Goal: Navigation & Orientation: Find specific page/section

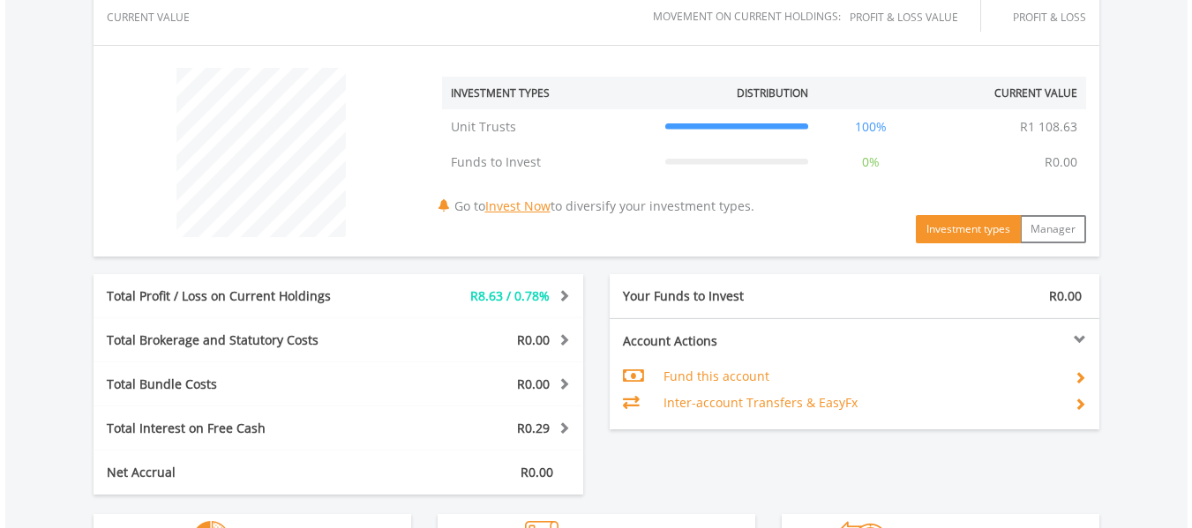
scroll to position [964, 0]
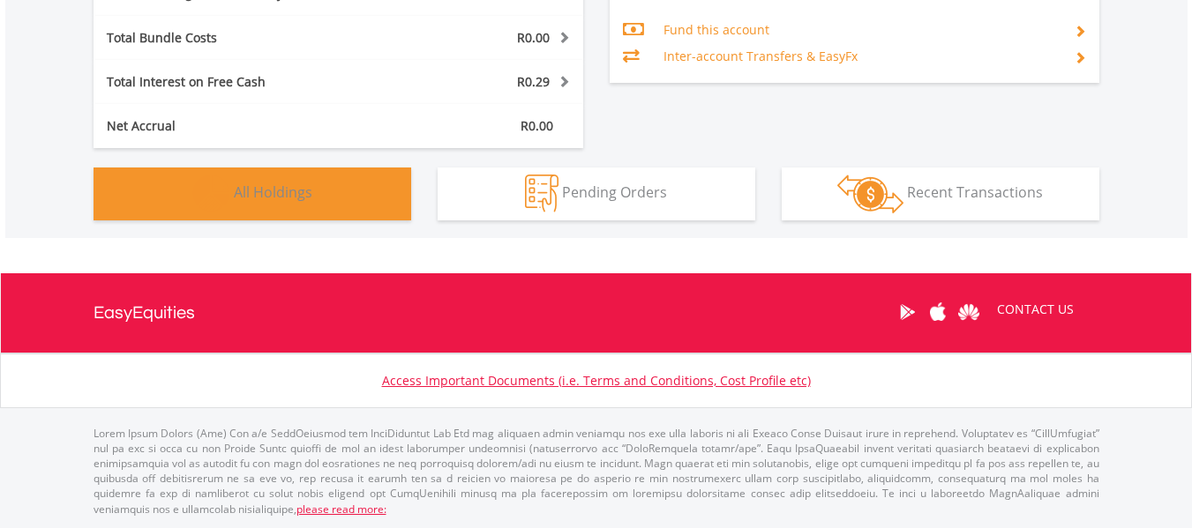
click at [240, 189] on span "All Holdings" at bounding box center [273, 192] width 78 height 19
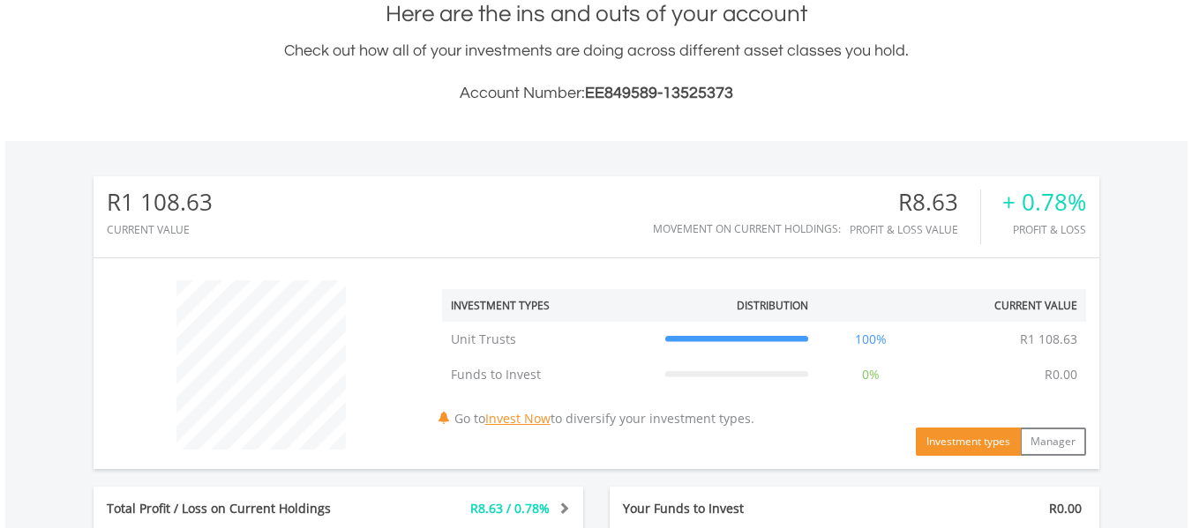
scroll to position [3, 0]
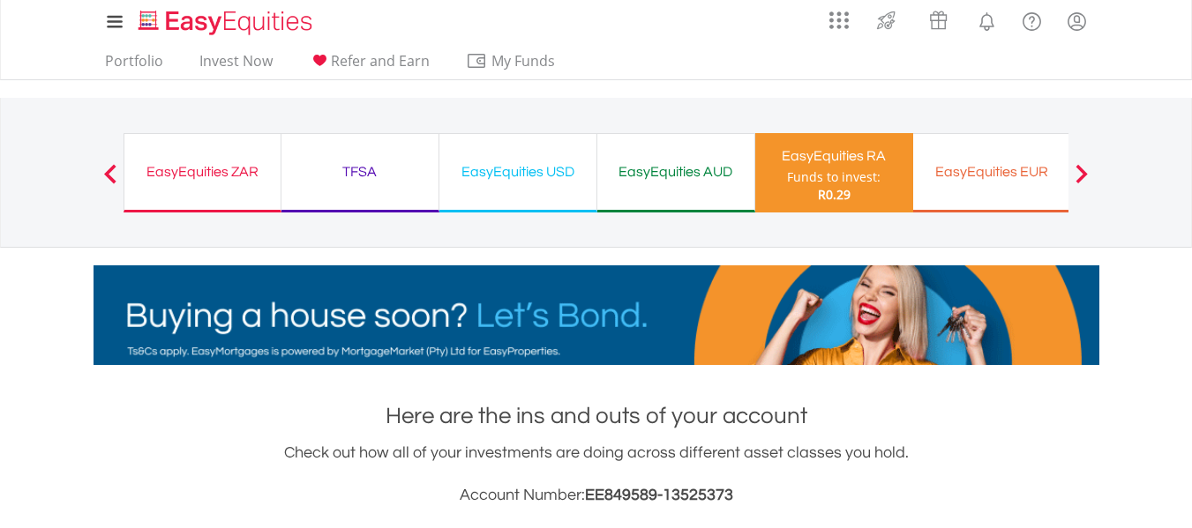
click at [238, 189] on div "EasyEquities ZAR Funds to invest: R0.29" at bounding box center [202, 172] width 158 height 79
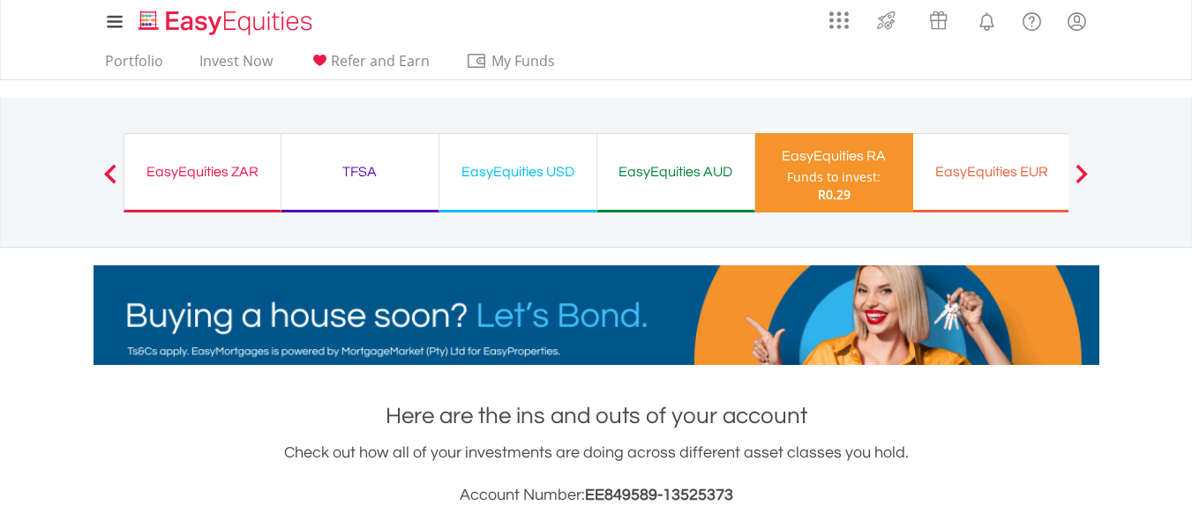
click at [238, 189] on div "EasyEquities ZAR Funds to invest: R0.29" at bounding box center [202, 172] width 158 height 79
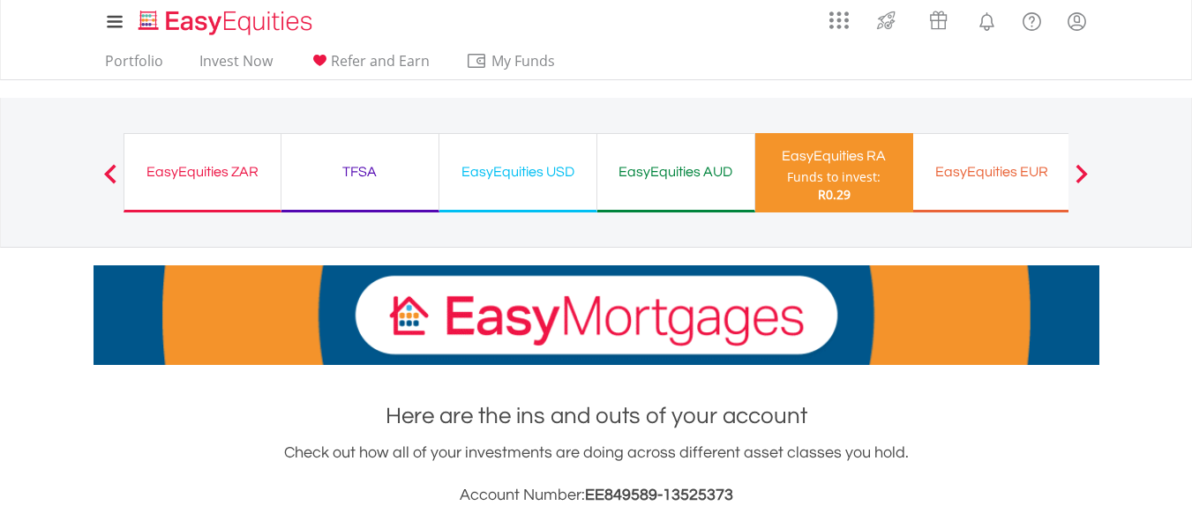
click at [238, 189] on div "EasyEquities ZAR Funds to invest: R0.29" at bounding box center [202, 172] width 158 height 79
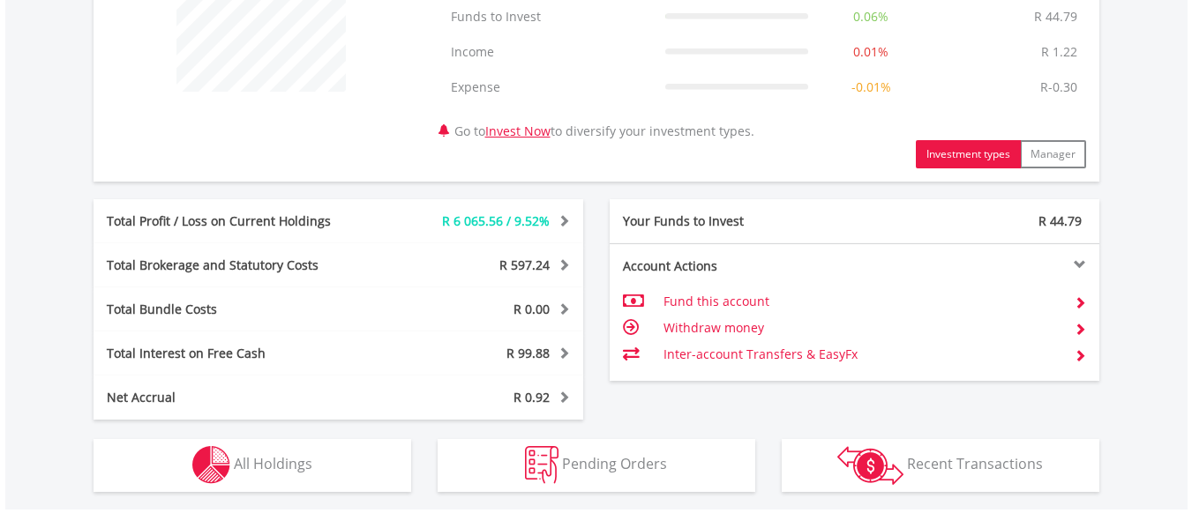
scroll to position [794, 0]
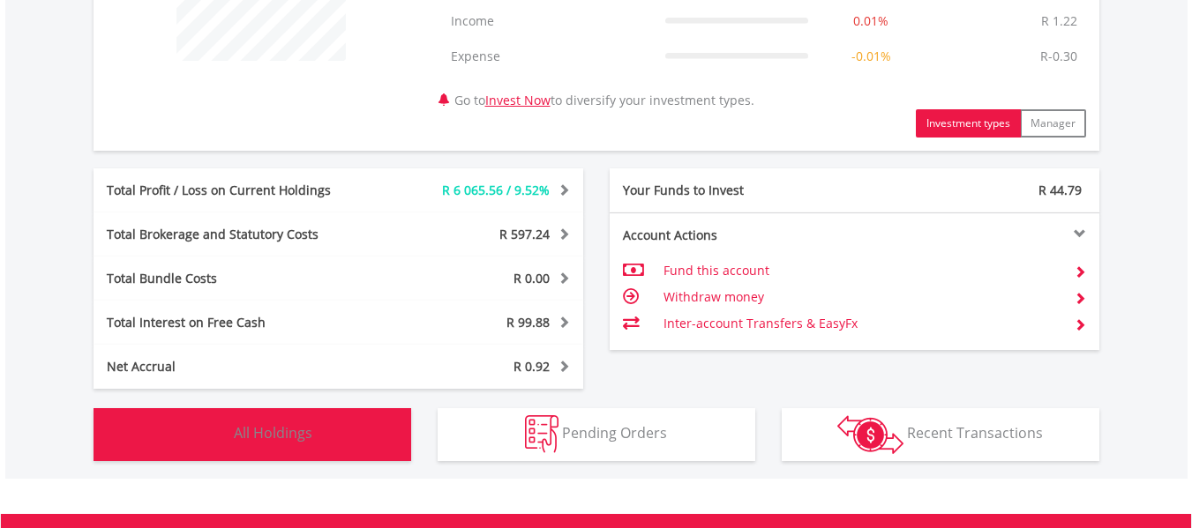
click at [252, 418] on button "Holdings All Holdings" at bounding box center [252, 434] width 318 height 53
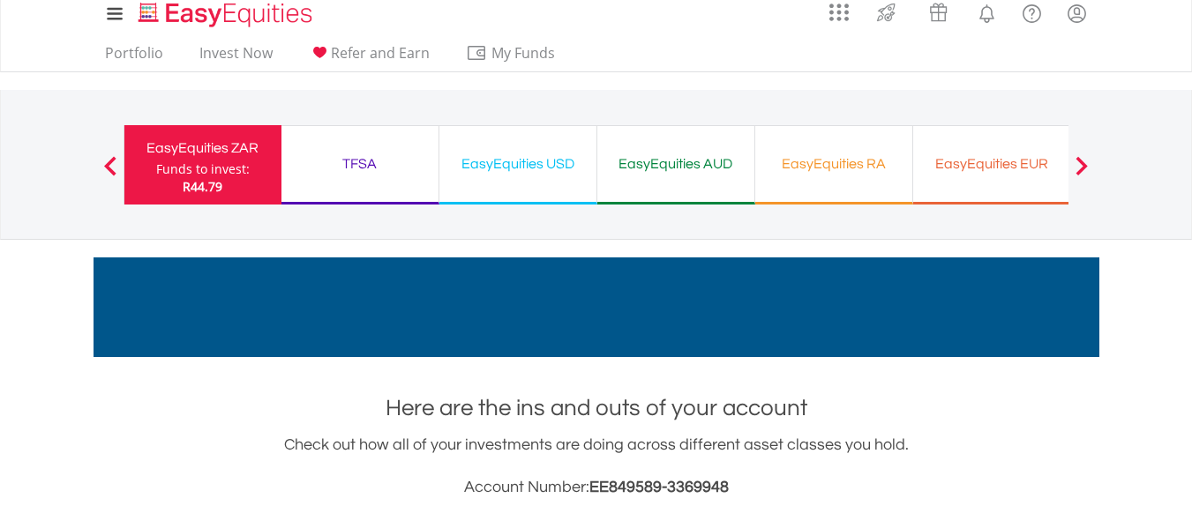
scroll to position [0, 0]
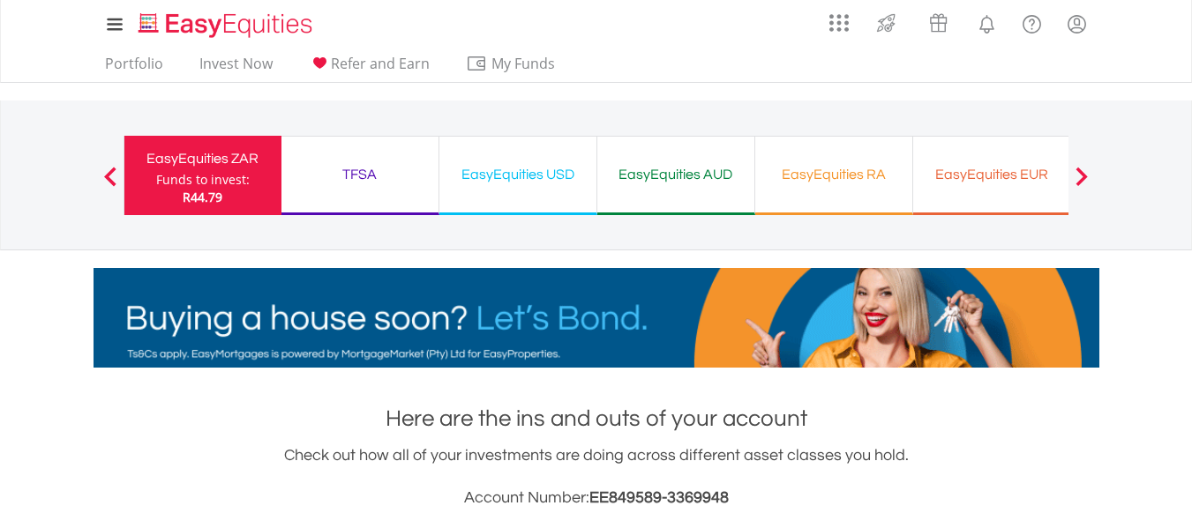
click at [380, 194] on div "TFSA Funds to invest: R44.79" at bounding box center [360, 175] width 158 height 79
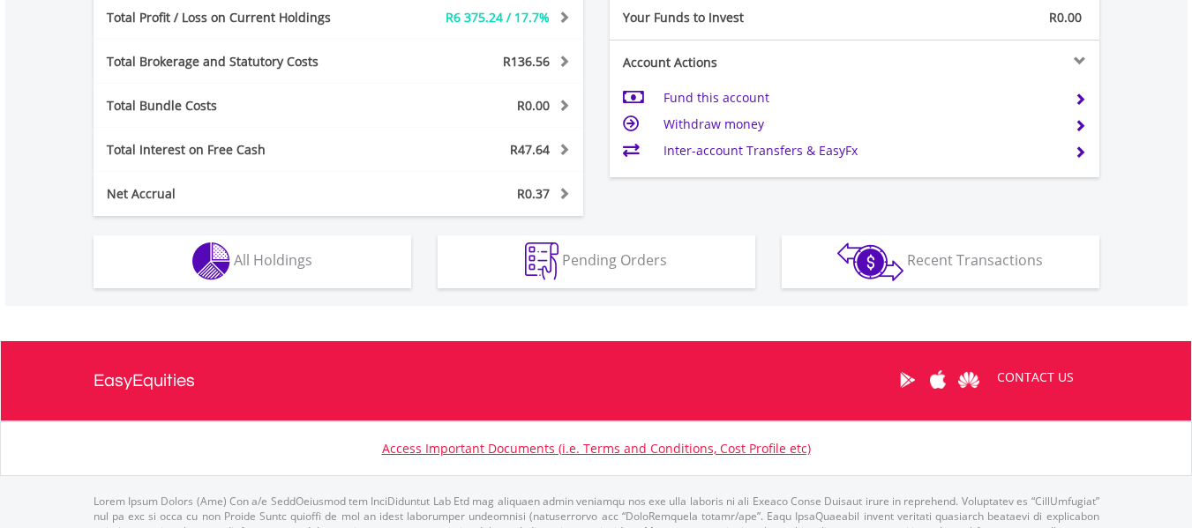
scroll to position [1035, 0]
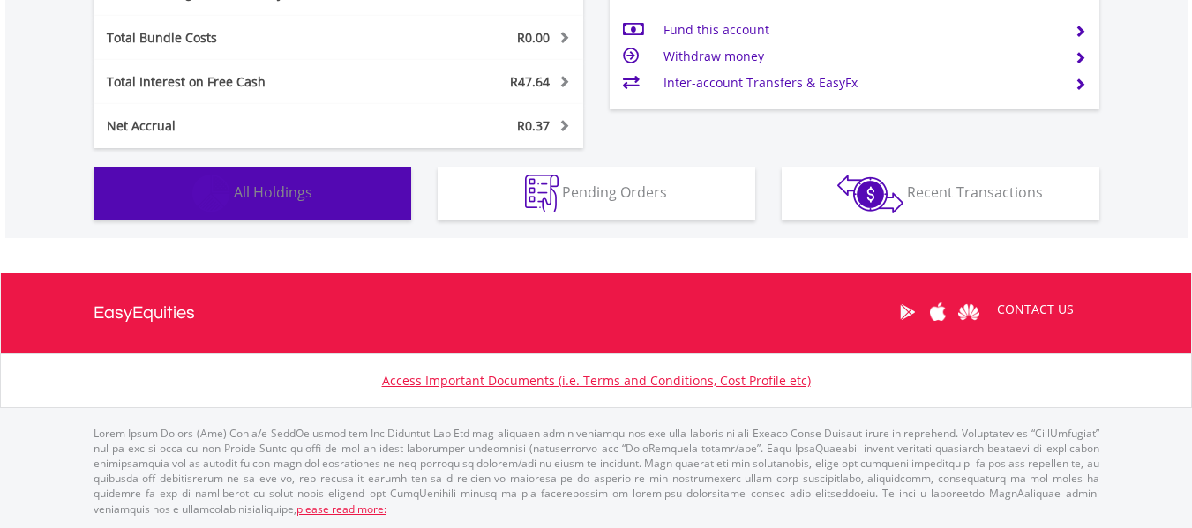
click at [362, 199] on button "Holdings All Holdings" at bounding box center [252, 194] width 318 height 53
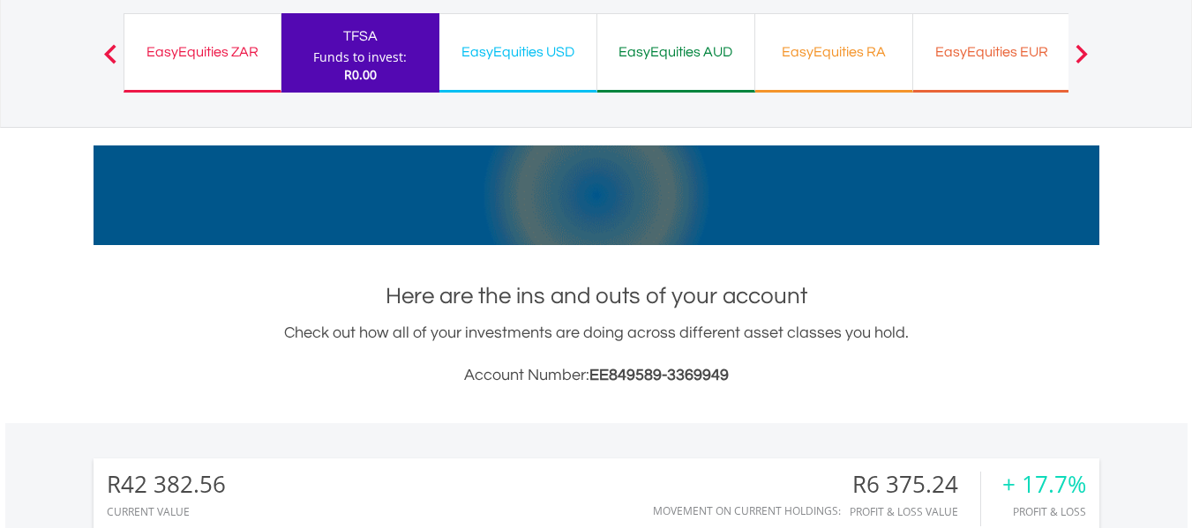
scroll to position [0, 0]
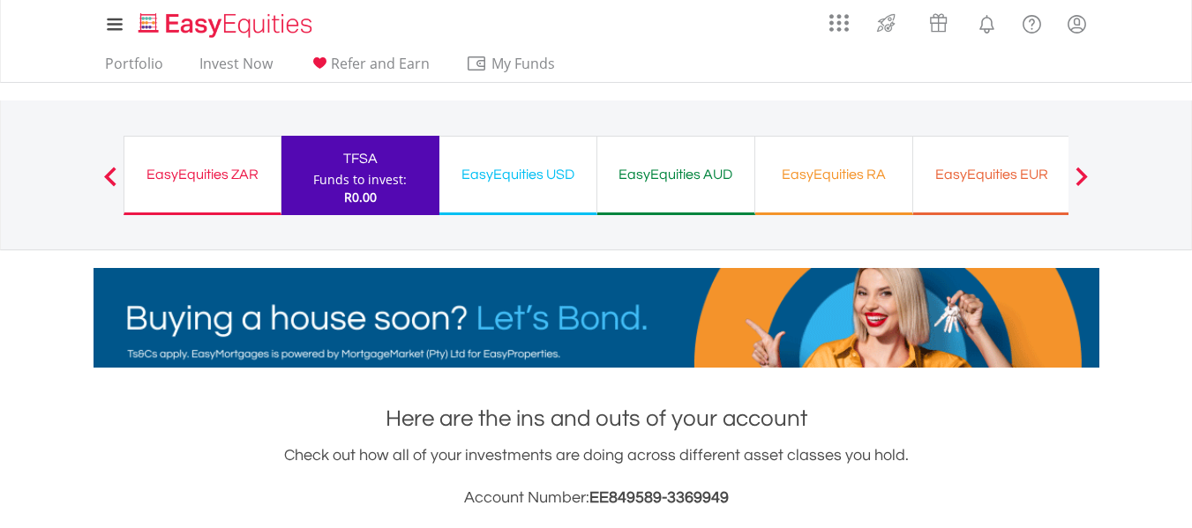
click at [477, 172] on div "EasyEquities USD" at bounding box center [518, 174] width 136 height 25
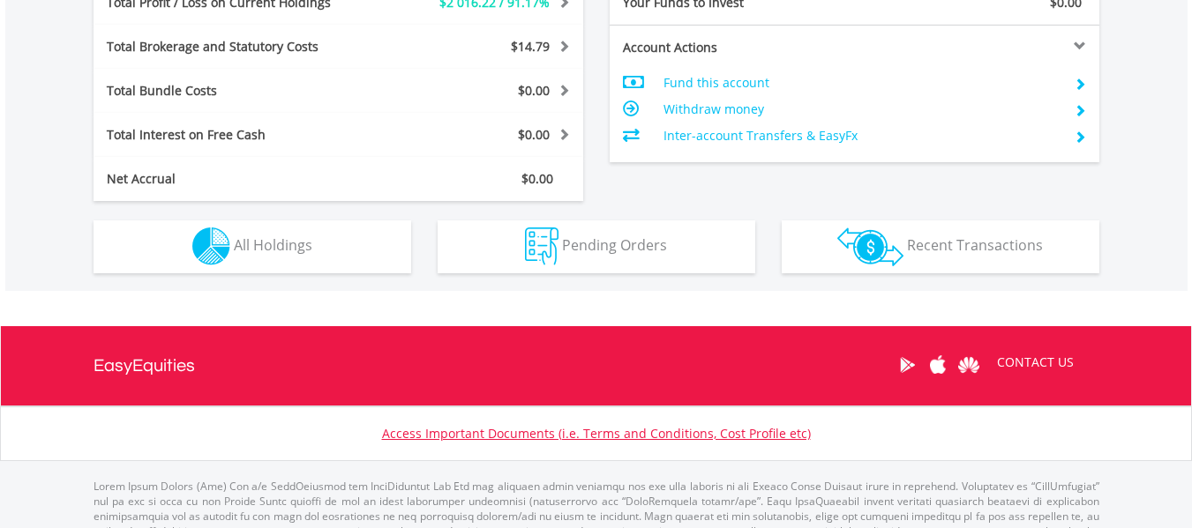
scroll to position [970, 0]
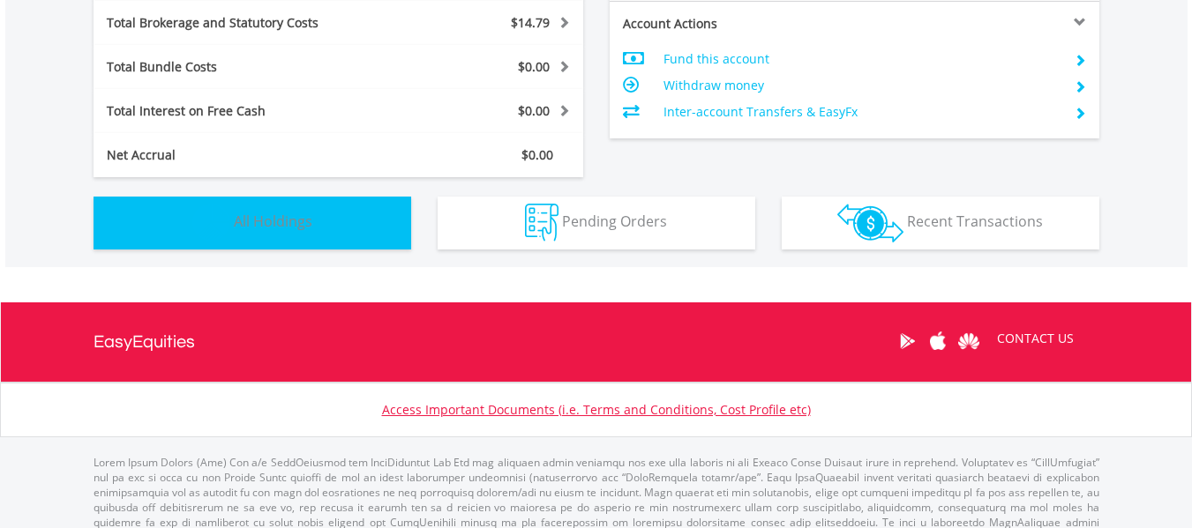
click at [304, 226] on span "All Holdings" at bounding box center [273, 221] width 78 height 19
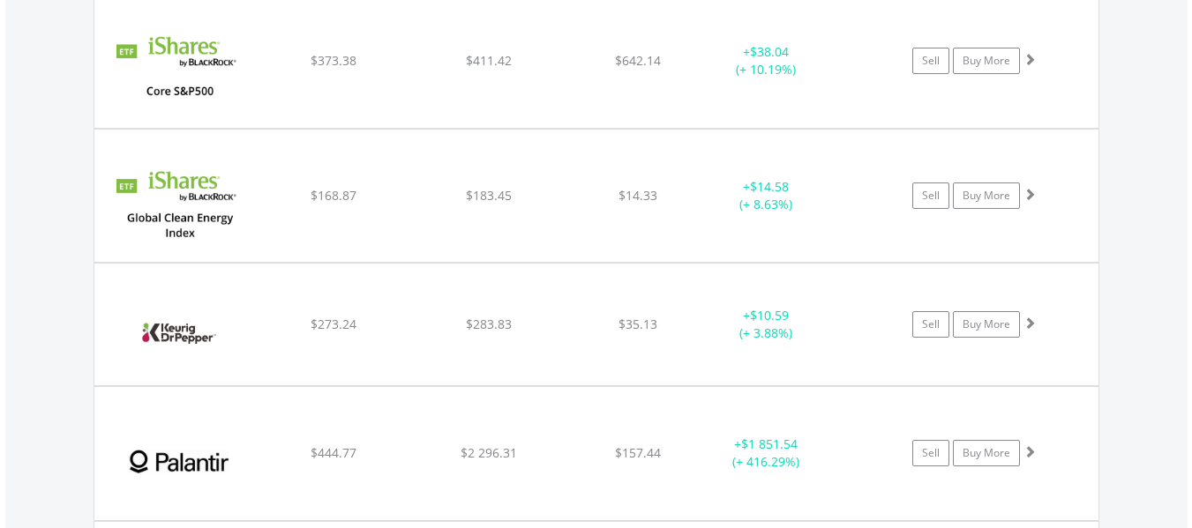
scroll to position [2066, 0]
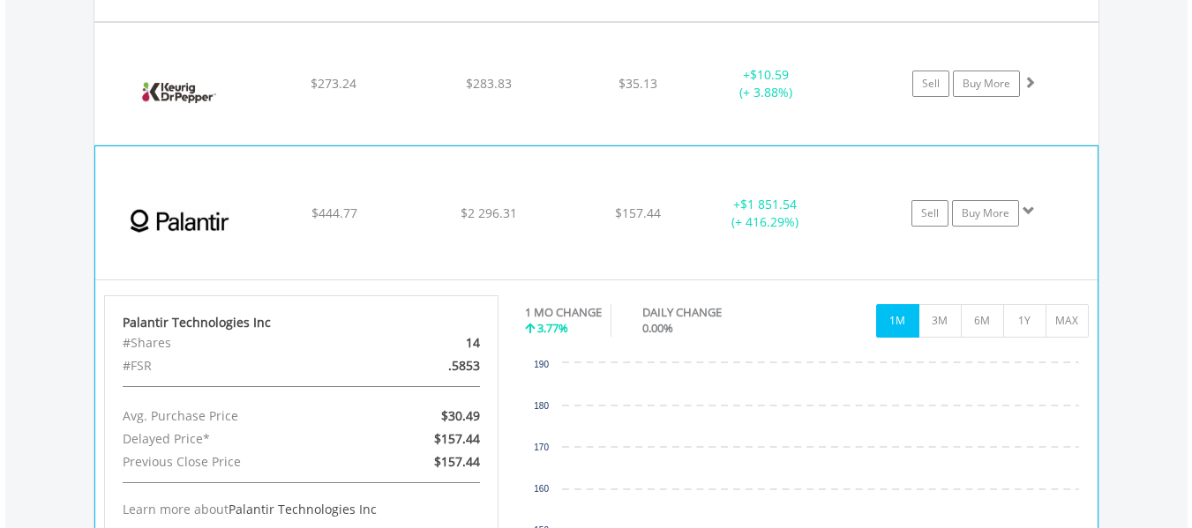
scroll to position [2243, 0]
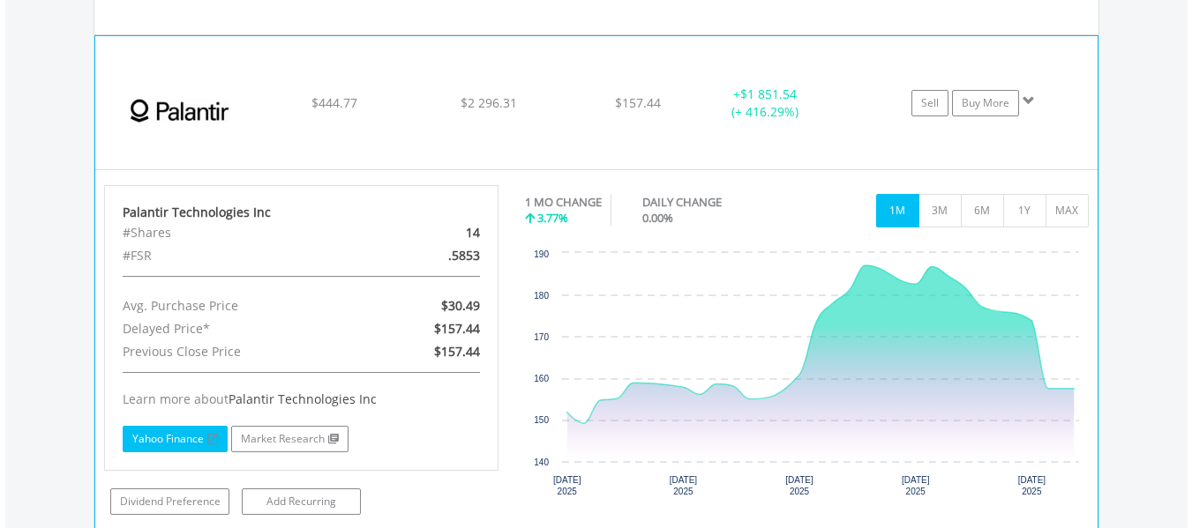
click at [204, 437] on link "Yahoo Finance" at bounding box center [175, 439] width 105 height 26
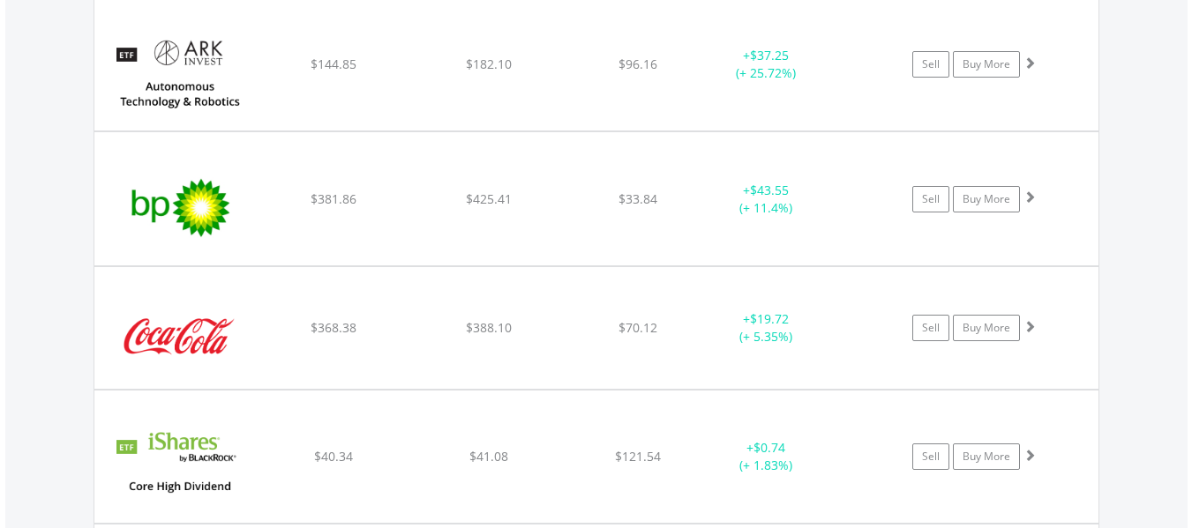
scroll to position [1361, 0]
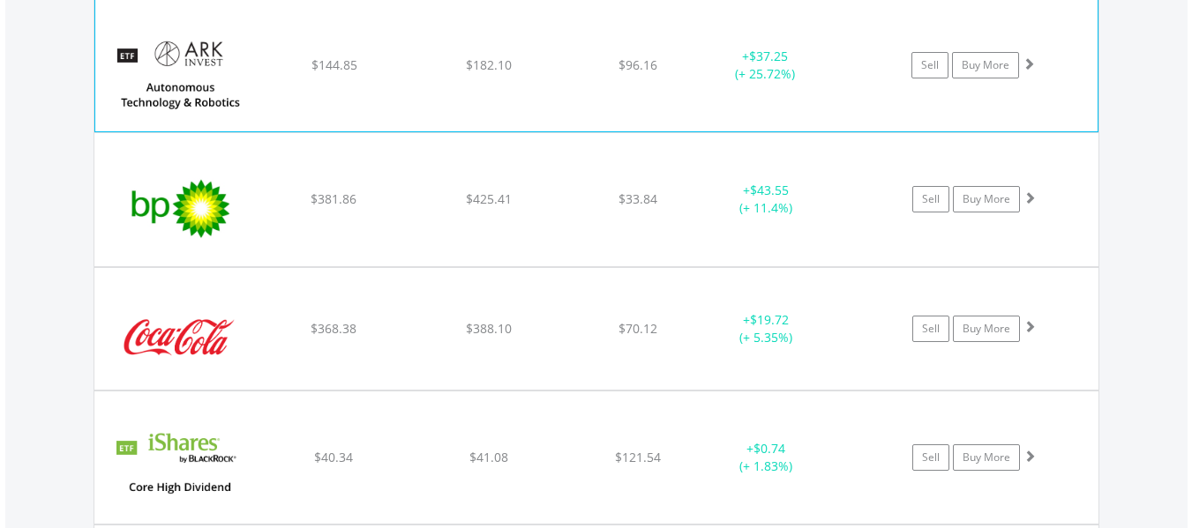
click at [520, 93] on div "﻿ ARK Autonomous Technology & Robotics ETF $144.85 $182.10 $96.16 + $37.25 (+ 2…" at bounding box center [596, 65] width 1002 height 132
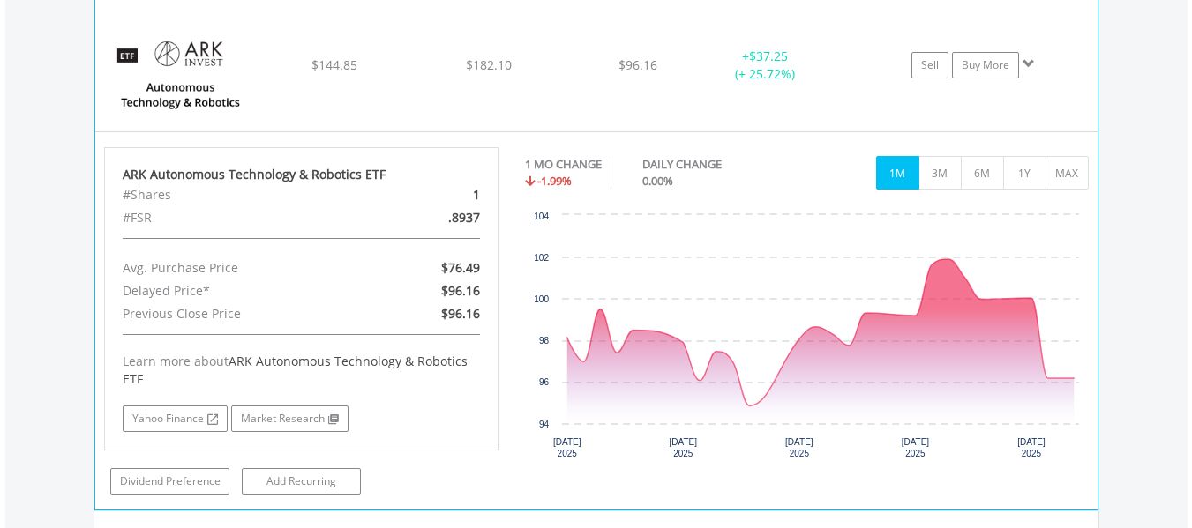
click at [520, 93] on div "﻿ ARK Autonomous Technology & Robotics ETF $144.85 $182.10 $96.16 + $37.25 (+ 2…" at bounding box center [596, 65] width 1002 height 132
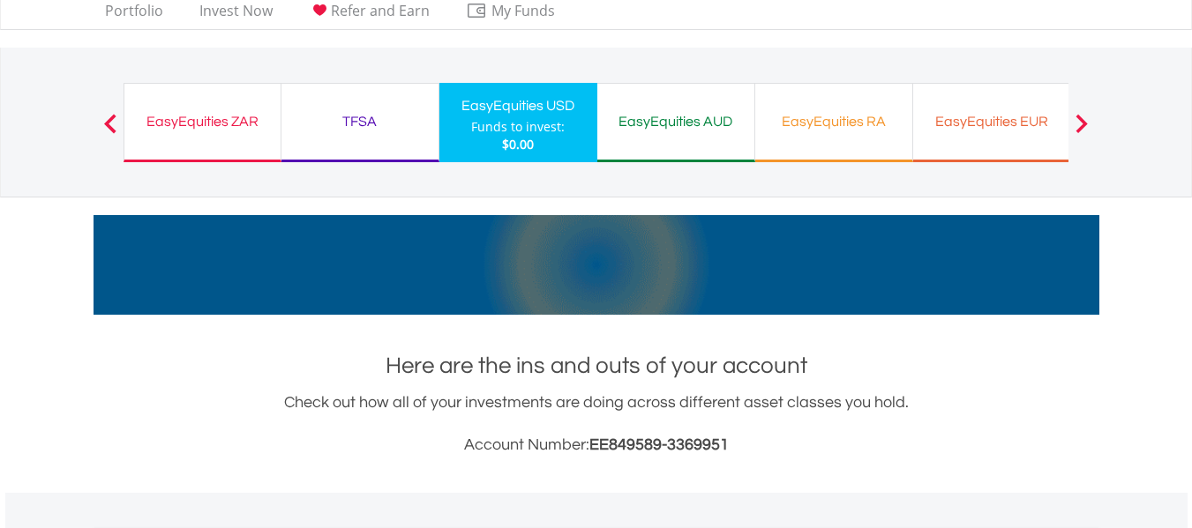
scroll to position [38, 0]
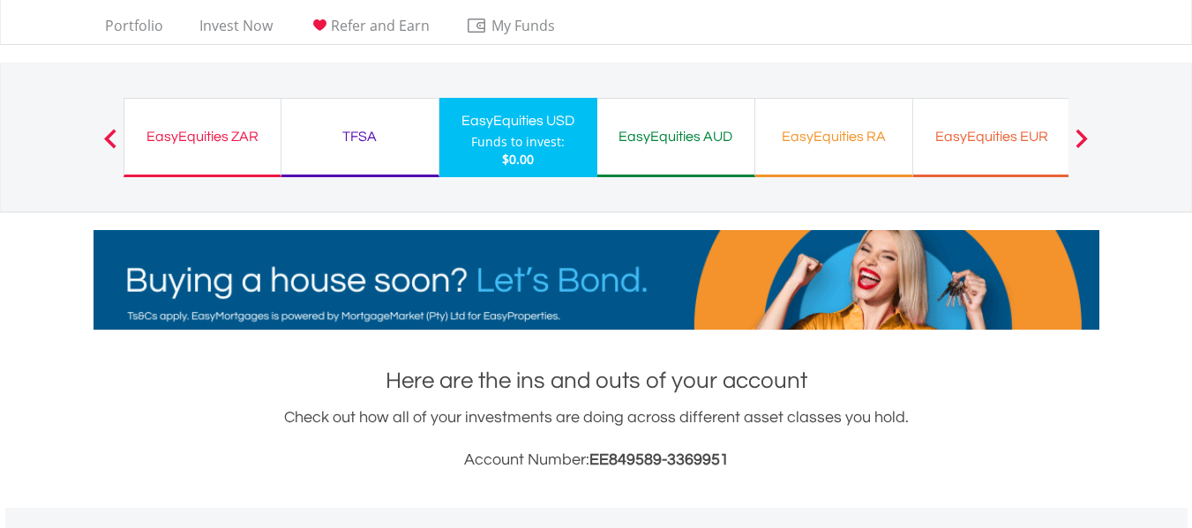
click at [940, 146] on div "EasyEquities EUR" at bounding box center [991, 136] width 136 height 25
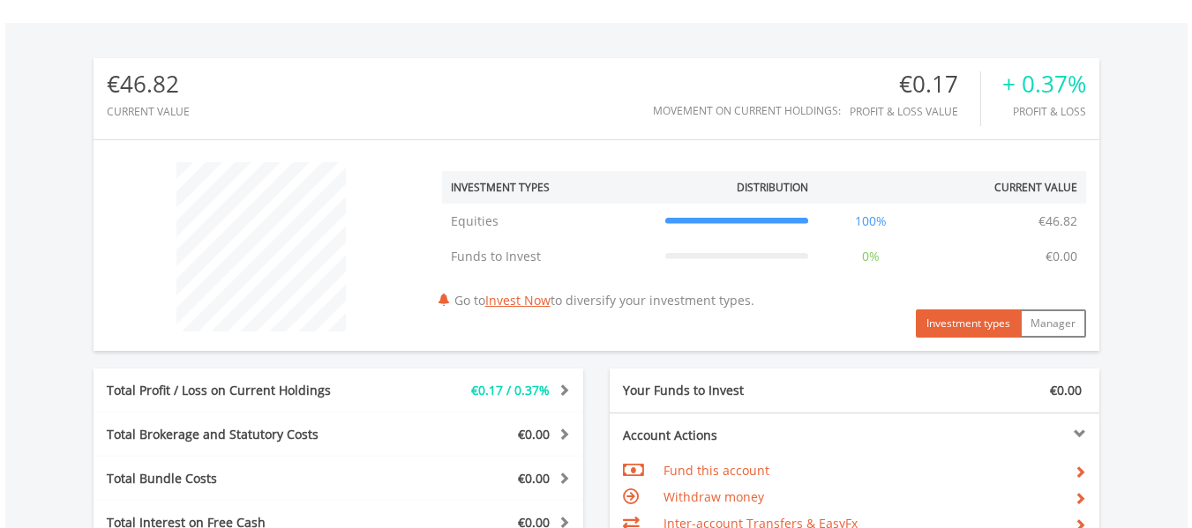
scroll to position [876, 0]
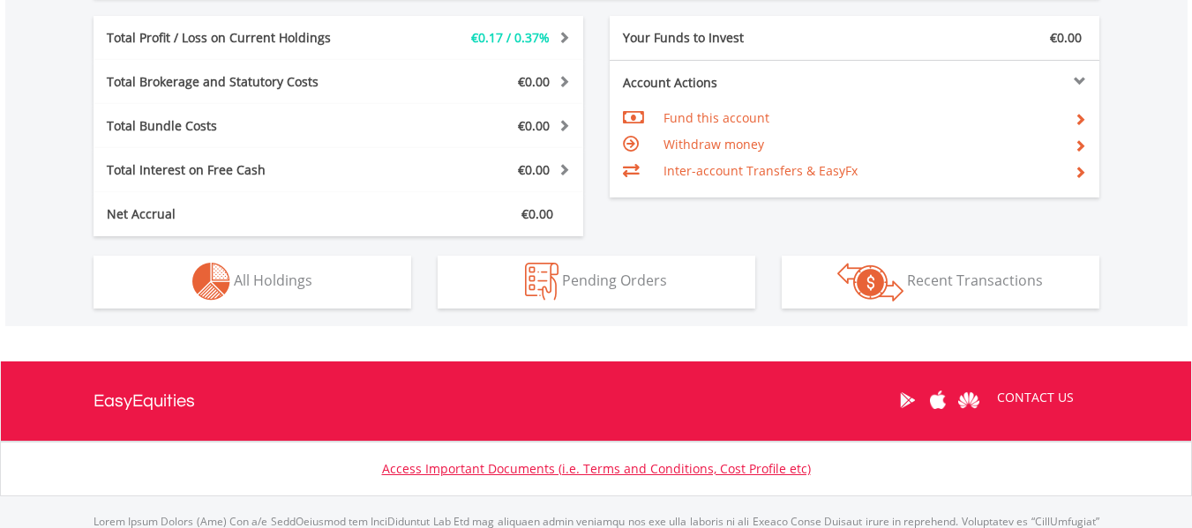
click at [340, 248] on div "Holdings All Holdings" at bounding box center [252, 272] width 344 height 72
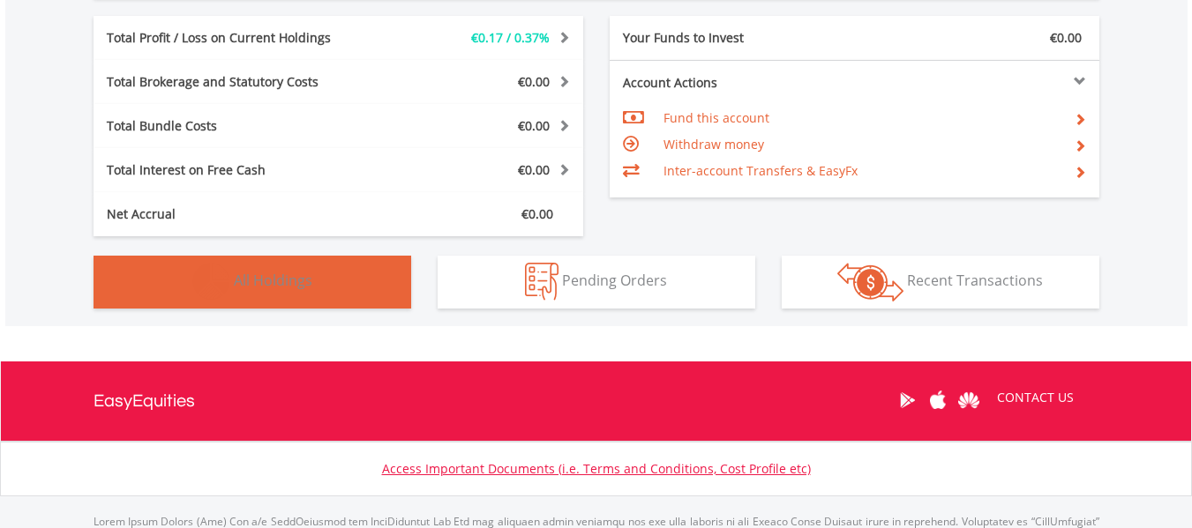
click at [314, 262] on button "Holdings All Holdings" at bounding box center [252, 282] width 318 height 53
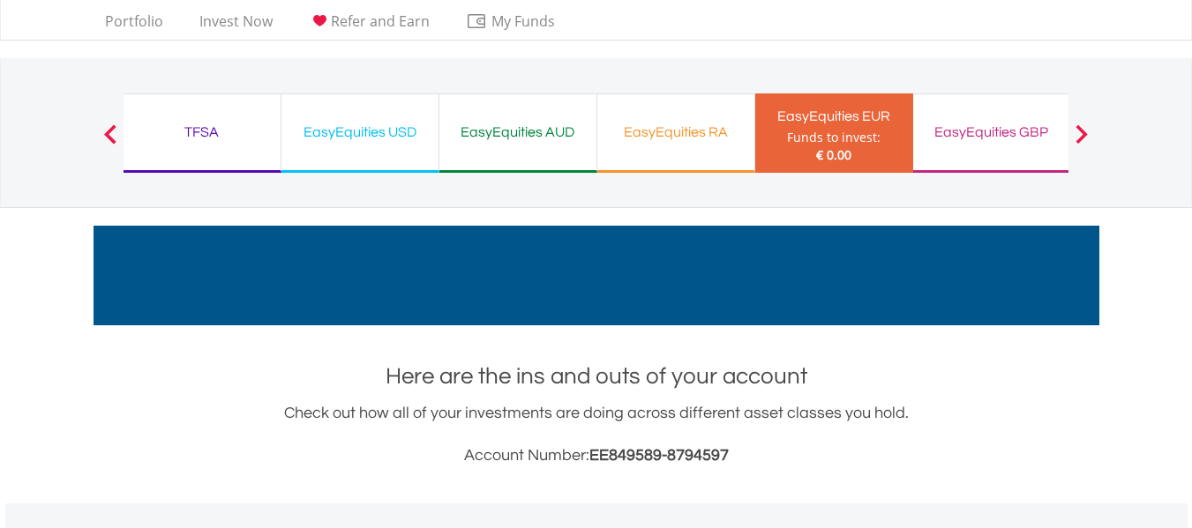
scroll to position [0, 0]
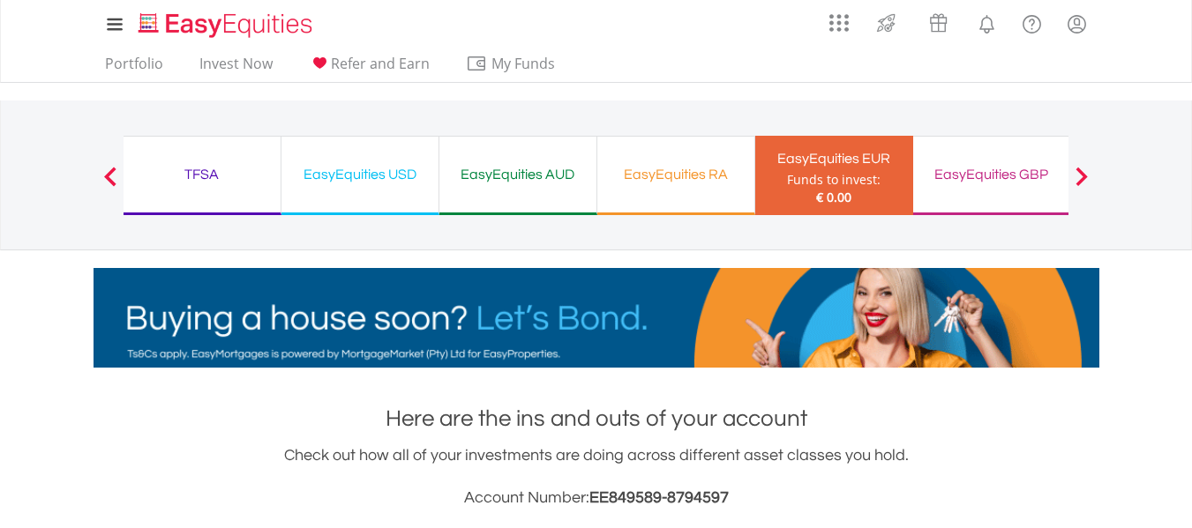
click at [1088, 181] on div at bounding box center [1081, 176] width 35 height 18
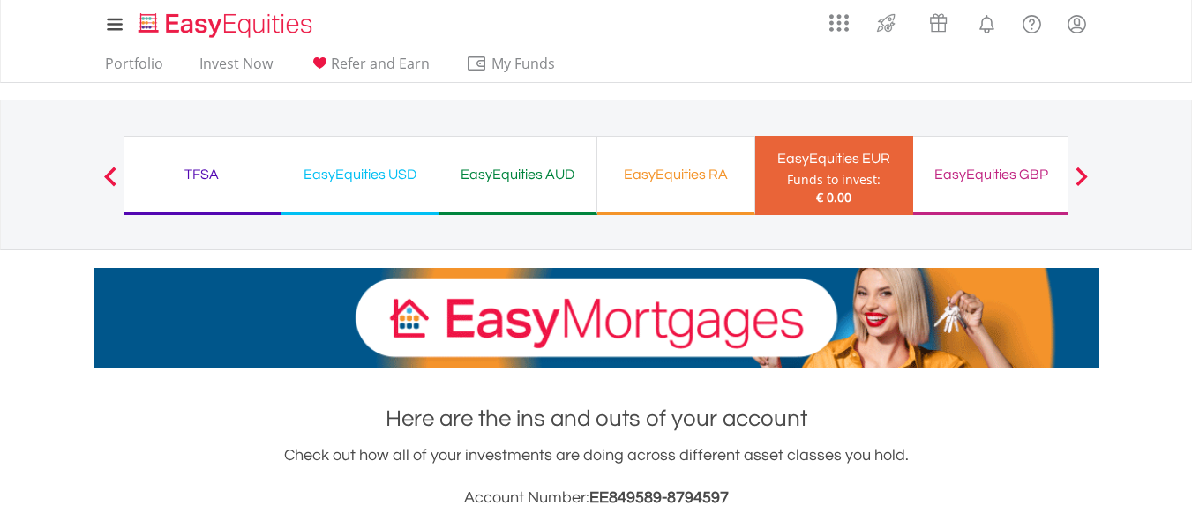
click at [1088, 181] on div at bounding box center [1081, 176] width 35 height 18
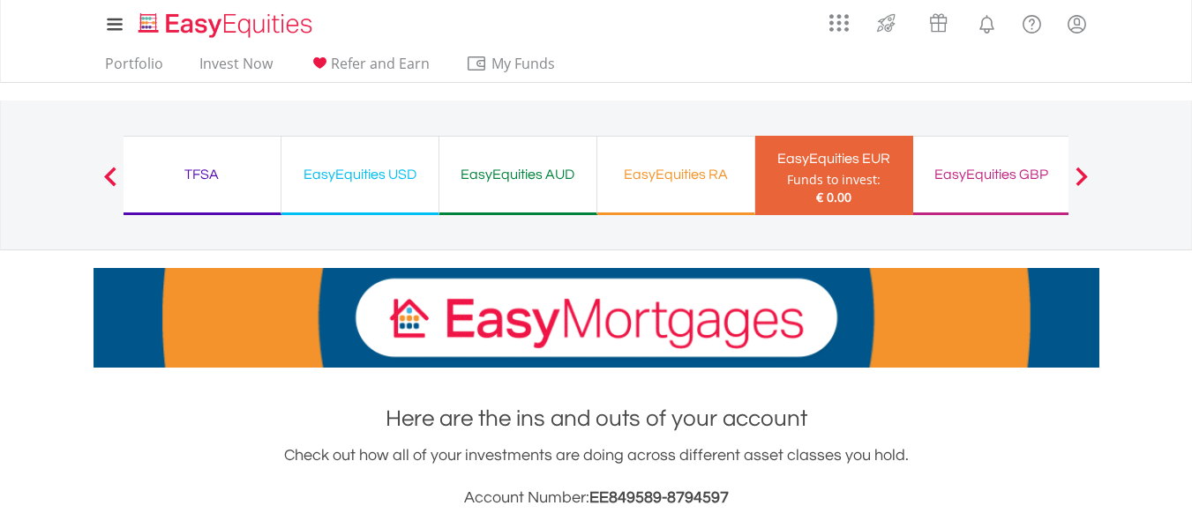
click at [1088, 181] on div at bounding box center [1081, 176] width 35 height 18
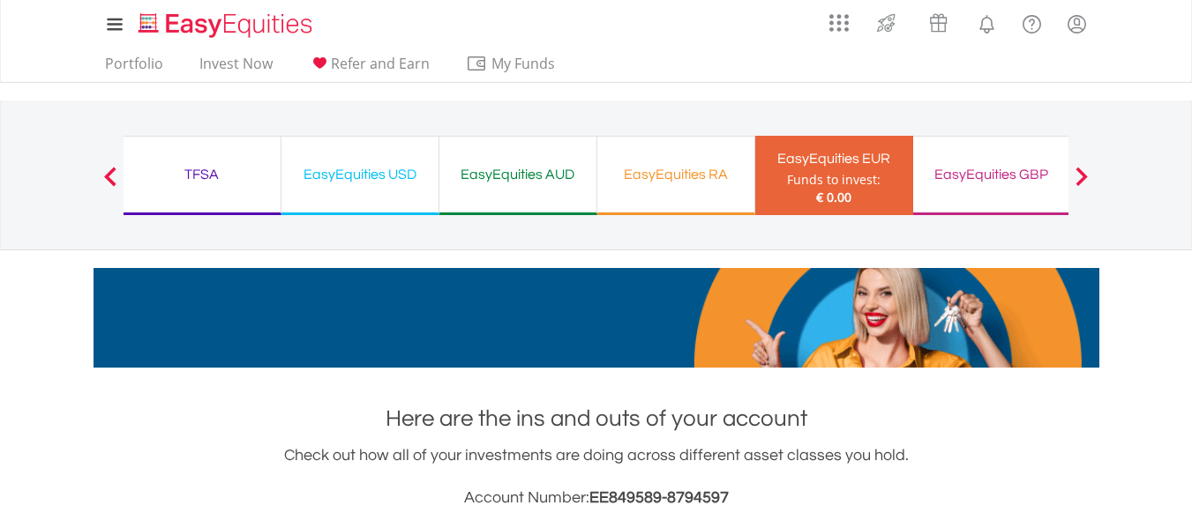
click at [1087, 181] on span at bounding box center [1081, 176] width 12 height 19
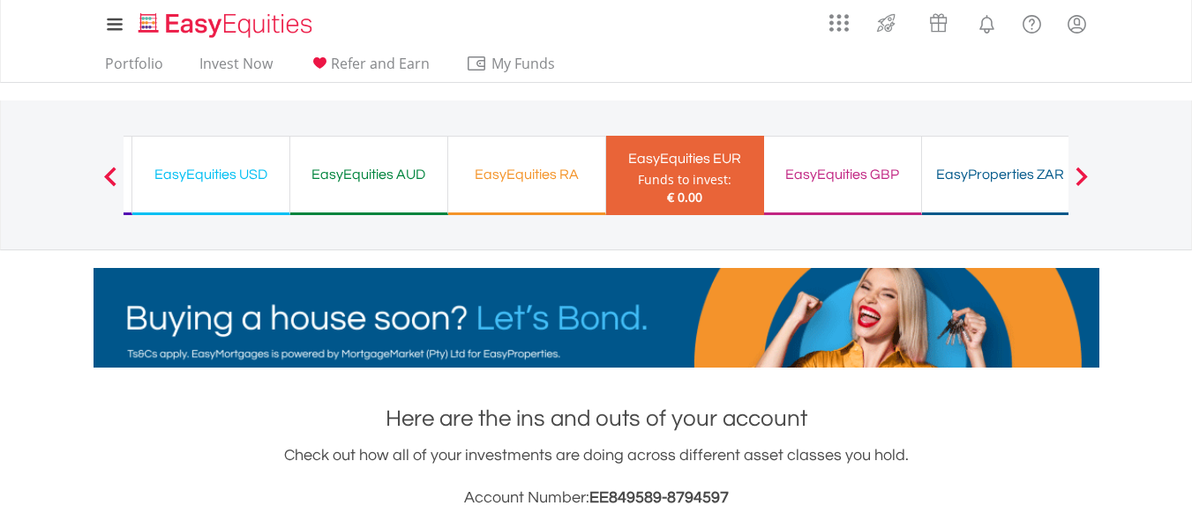
click at [1087, 181] on span at bounding box center [1081, 176] width 12 height 19
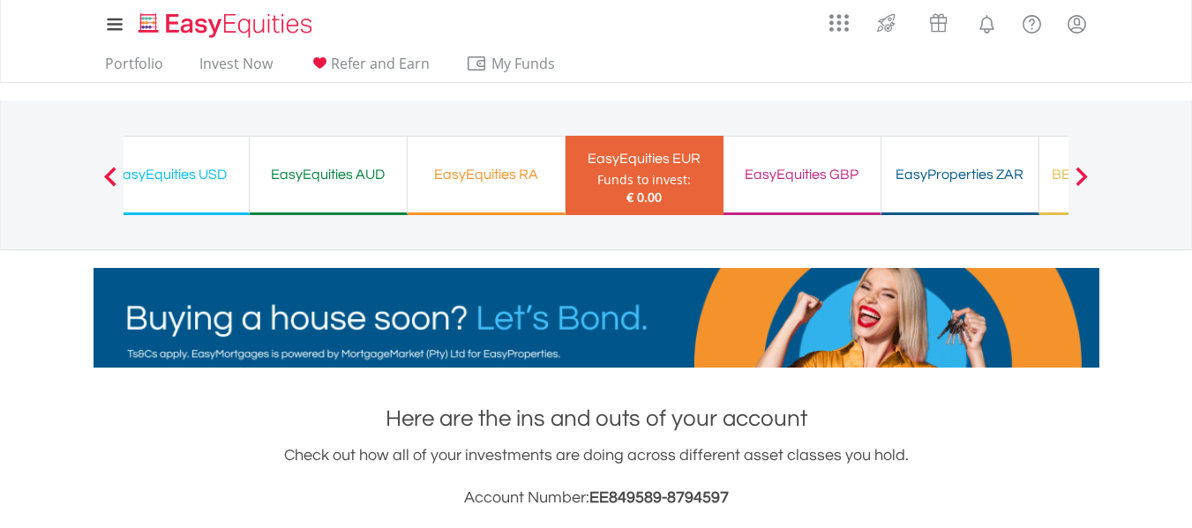
click at [1088, 181] on div at bounding box center [1081, 176] width 35 height 18
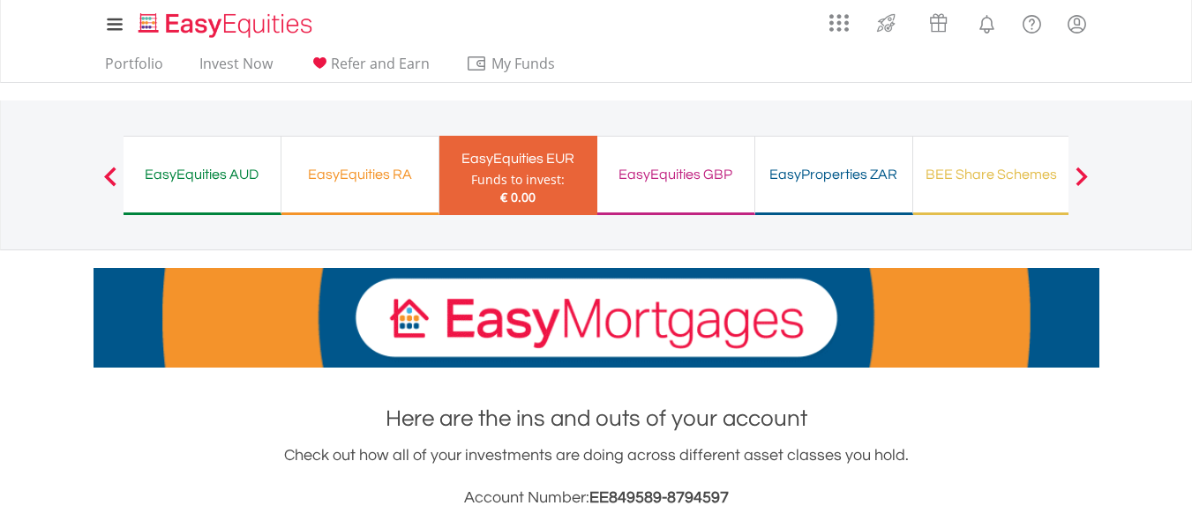
click at [1088, 181] on div at bounding box center [1081, 176] width 35 height 18
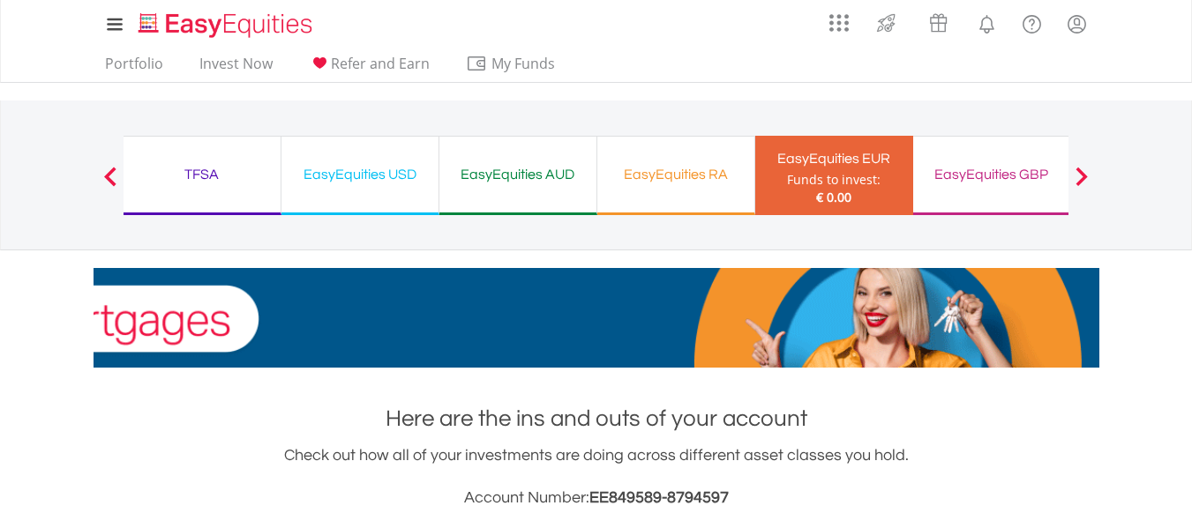
click at [188, 186] on div "TFSA" at bounding box center [202, 174] width 136 height 25
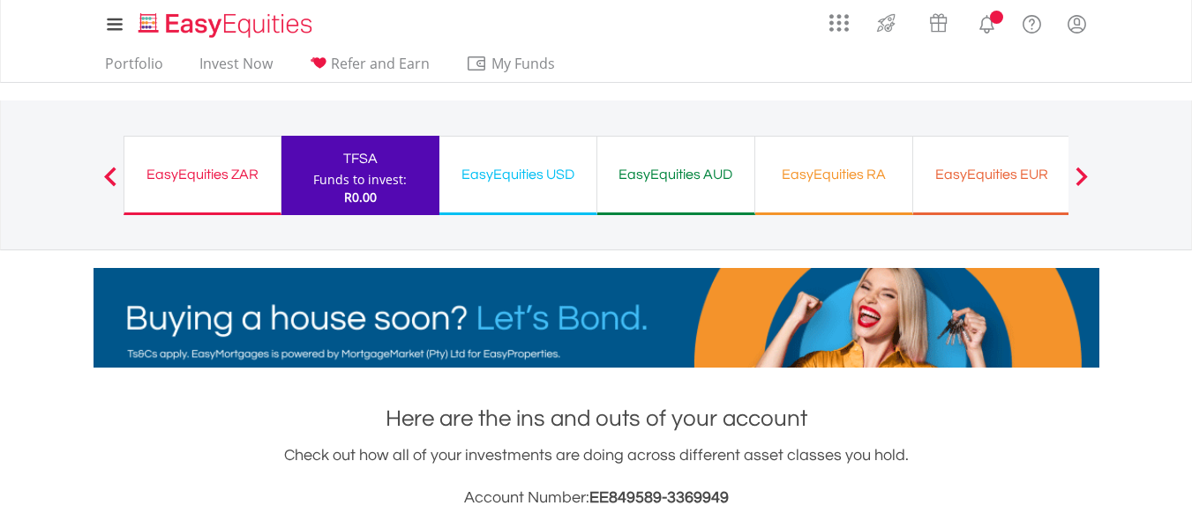
click at [198, 178] on div "EasyEquities ZAR" at bounding box center [202, 174] width 135 height 25
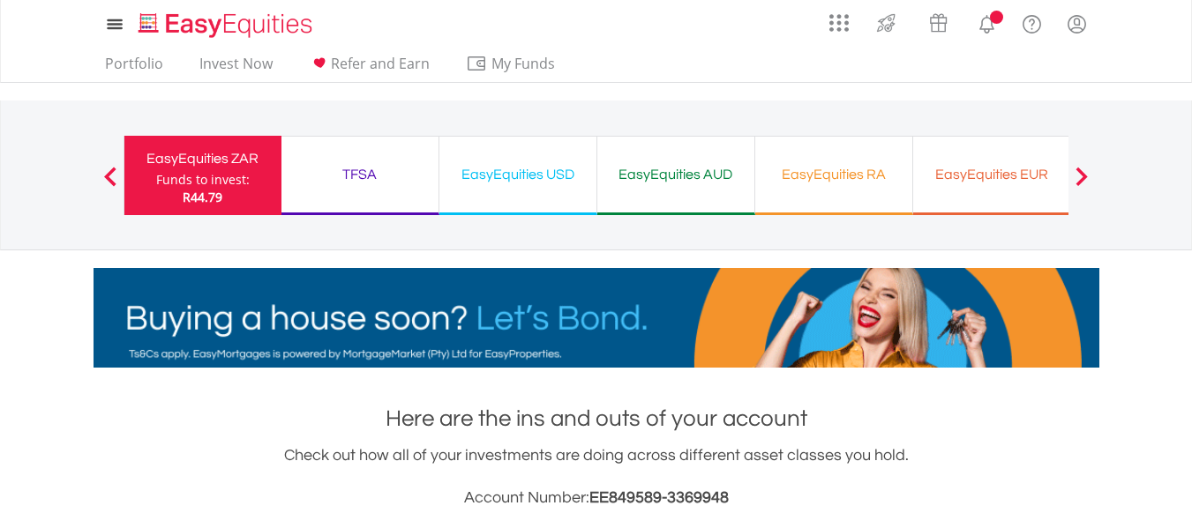
scroll to position [169, 335]
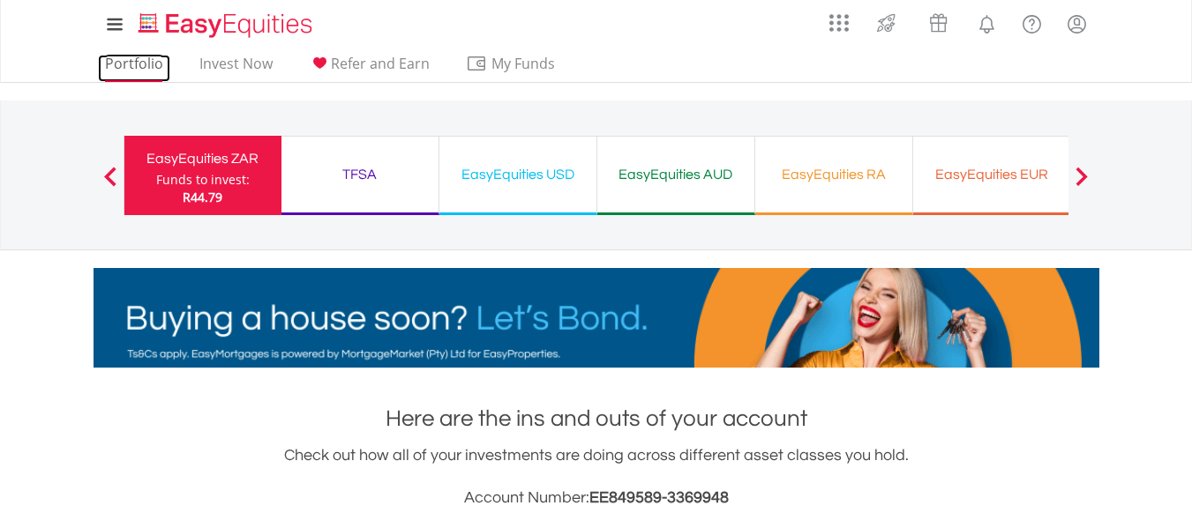
click at [146, 69] on link "Portfolio" at bounding box center [134, 68] width 72 height 27
